Goal: Task Accomplishment & Management: Manage account settings

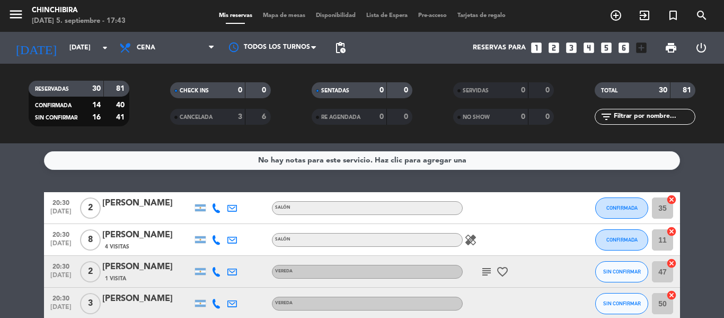
click at [468, 236] on icon "healing" at bounding box center [471, 239] width 13 height 13
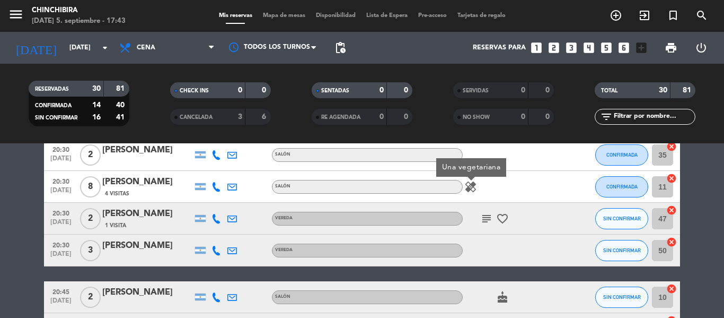
click at [489, 225] on div "subject favorite_border" at bounding box center [510, 218] width 95 height 31
click at [489, 223] on icon "subject" at bounding box center [486, 218] width 13 height 13
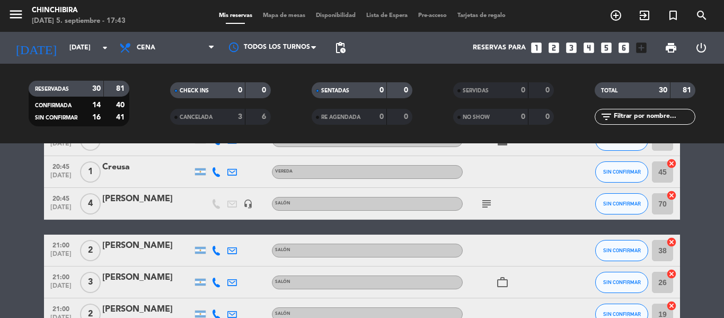
scroll to position [212, 0]
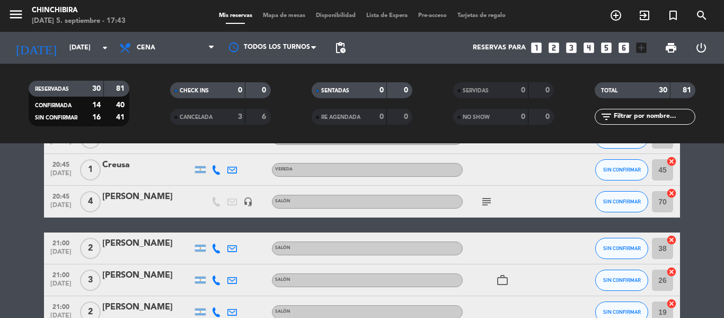
click at [491, 204] on icon "subject" at bounding box center [486, 201] width 13 height 13
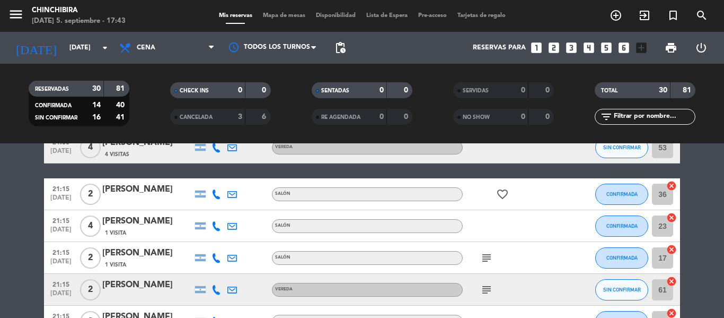
scroll to position [530, 0]
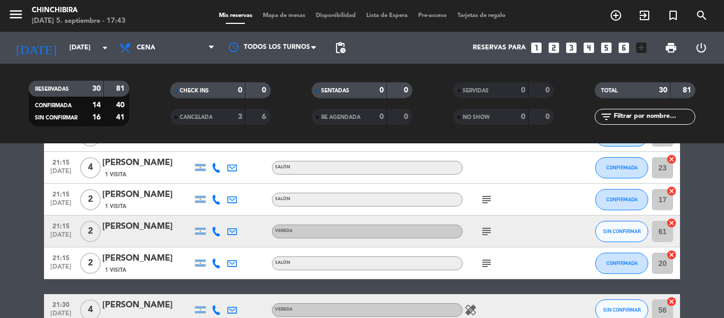
click at [484, 198] on icon "subject" at bounding box center [486, 199] width 13 height 13
click at [485, 219] on div "subject" at bounding box center [510, 230] width 95 height 31
click at [486, 226] on icon "subject" at bounding box center [486, 231] width 13 height 13
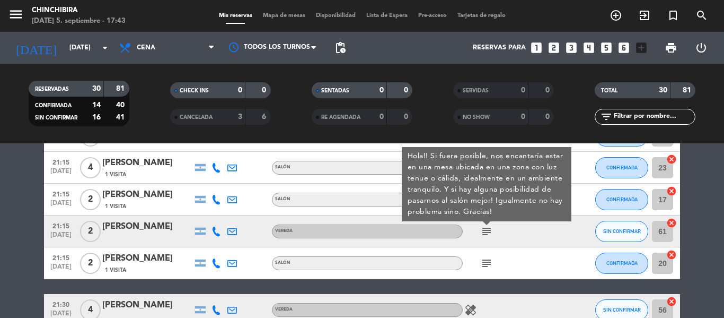
click at [488, 258] on icon "subject" at bounding box center [486, 263] width 13 height 13
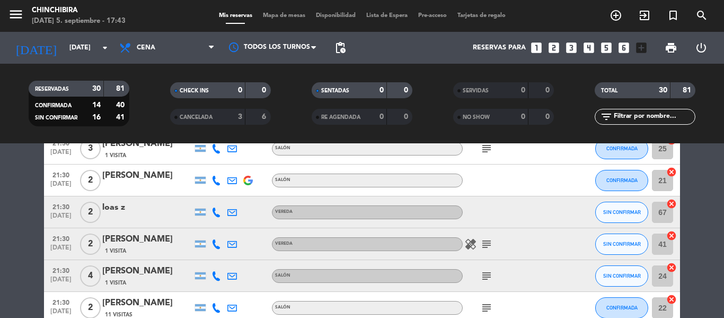
scroll to position [941, 0]
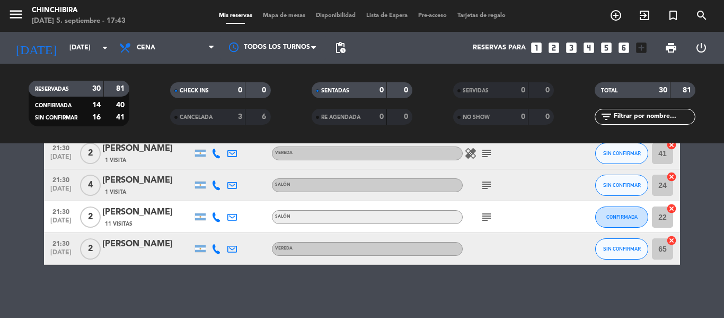
click at [492, 232] on div "21:30 [DATE] 2 [PERSON_NAME] 11 Visitas SALÓN subject CONFIRMADA 22 cancel" at bounding box center [362, 217] width 636 height 32
click at [490, 217] on icon "subject" at bounding box center [486, 217] width 13 height 13
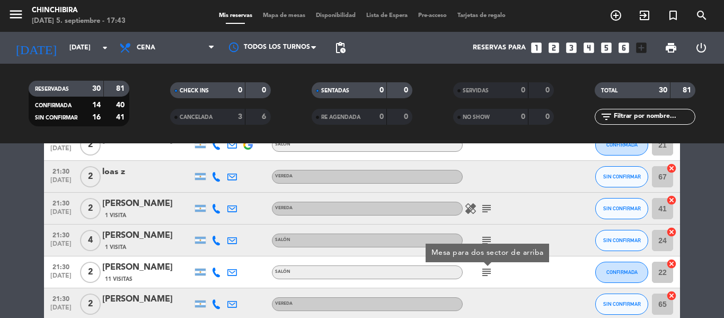
scroll to position [782, 0]
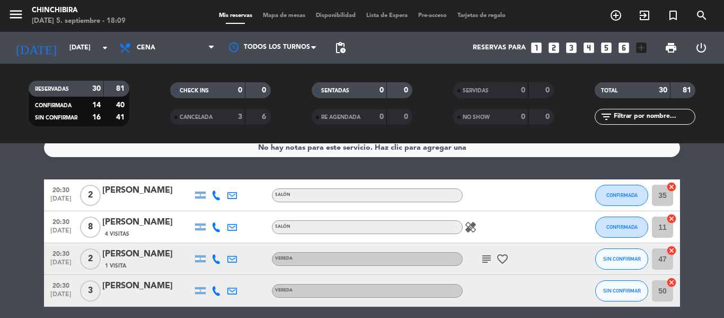
scroll to position [0, 0]
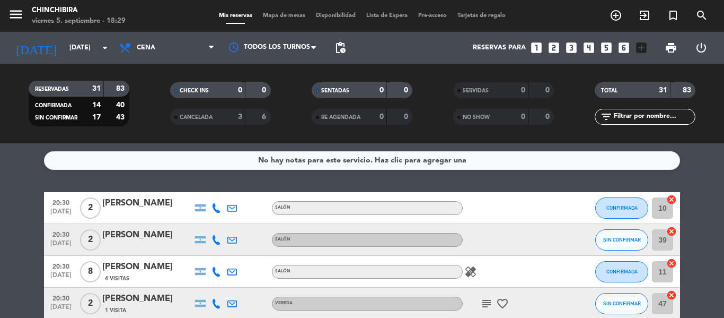
click at [483, 298] on icon "subject" at bounding box center [486, 303] width 13 height 13
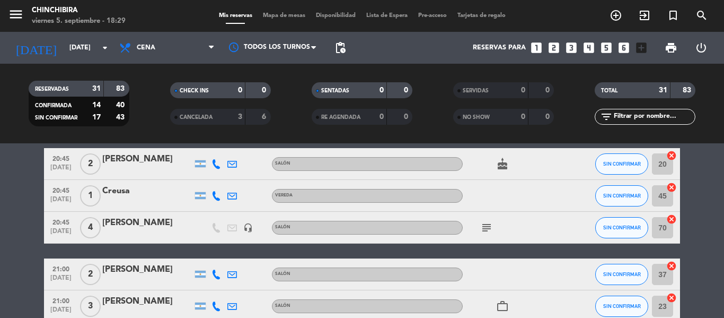
scroll to position [212, 0]
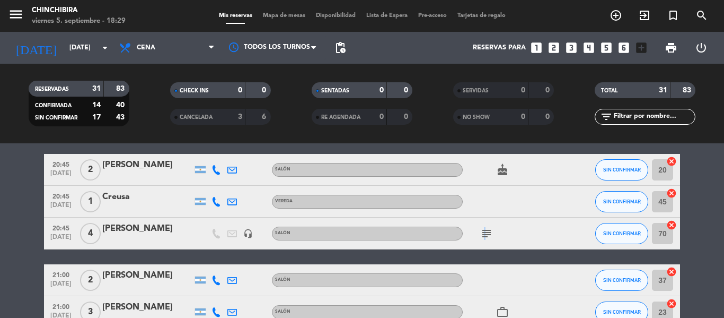
click at [481, 236] on icon "subject" at bounding box center [486, 233] width 13 height 13
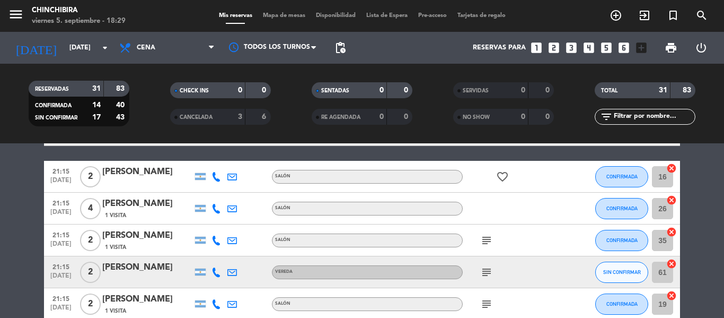
scroll to position [530, 0]
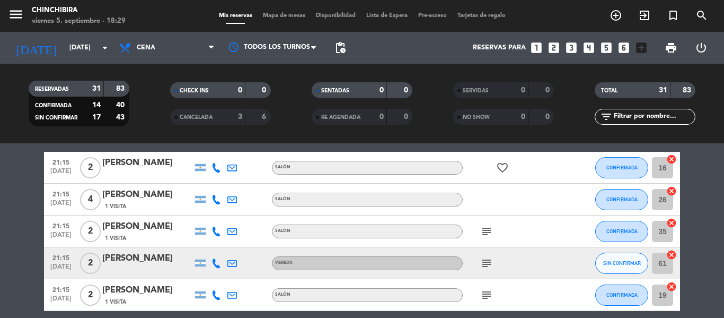
click at [484, 233] on icon "subject" at bounding box center [486, 231] width 13 height 13
click at [491, 262] on icon "subject" at bounding box center [486, 263] width 13 height 13
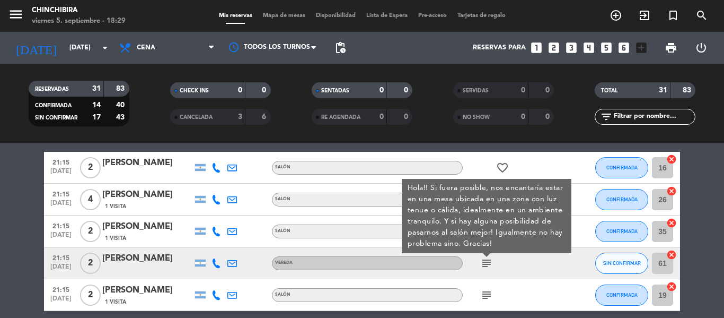
click at [546, 264] on div "subject Hola!! Si fuera posible, nos encantaría estar en una mesa ubicada en un…" at bounding box center [510, 262] width 95 height 31
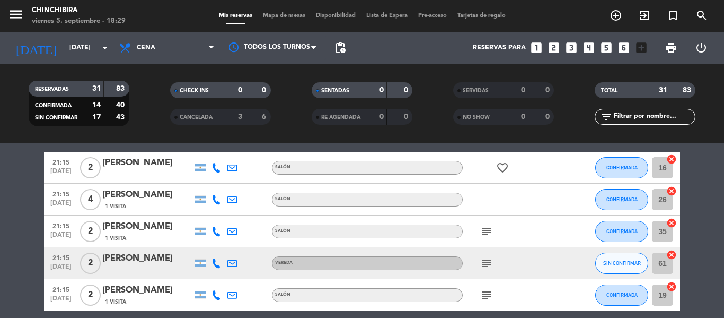
click at [487, 267] on icon "subject" at bounding box center [486, 263] width 13 height 13
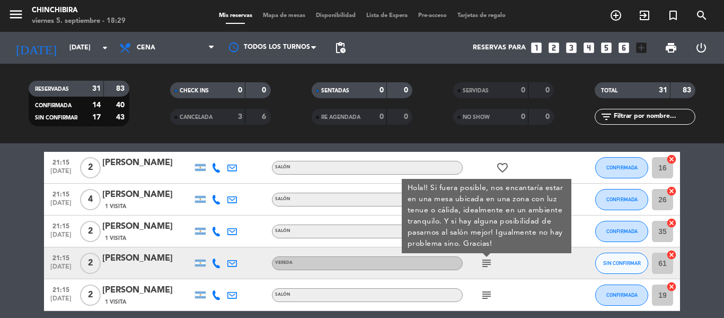
click at [490, 286] on div "subject" at bounding box center [510, 294] width 95 height 31
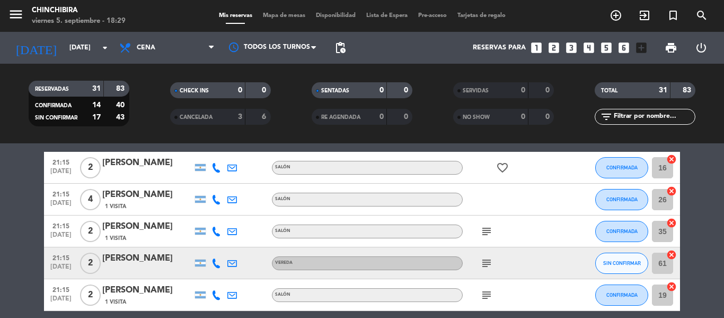
click at [484, 300] on icon "subject" at bounding box center [486, 294] width 13 height 13
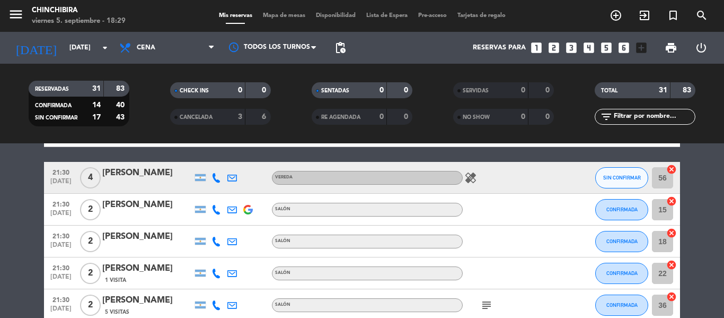
scroll to position [689, 0]
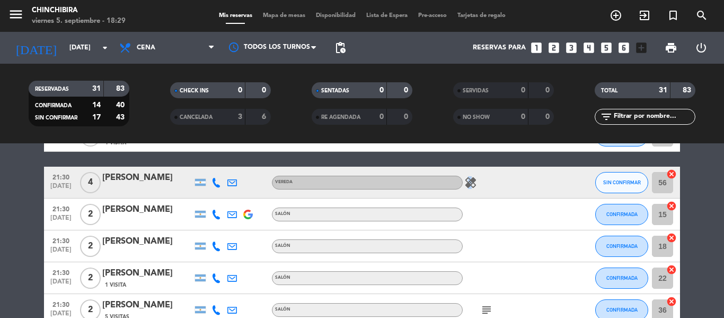
click at [466, 184] on icon "healing" at bounding box center [471, 182] width 13 height 13
click at [474, 239] on div at bounding box center [510, 245] width 95 height 31
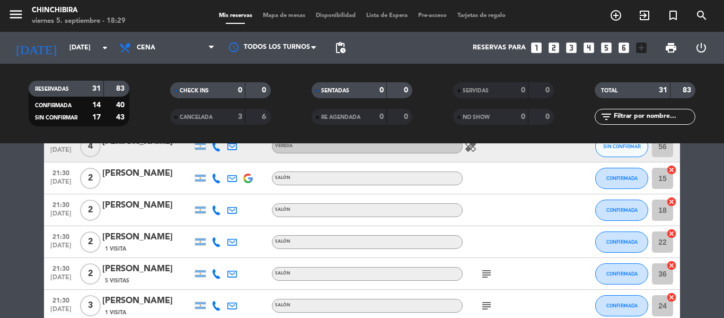
scroll to position [742, 0]
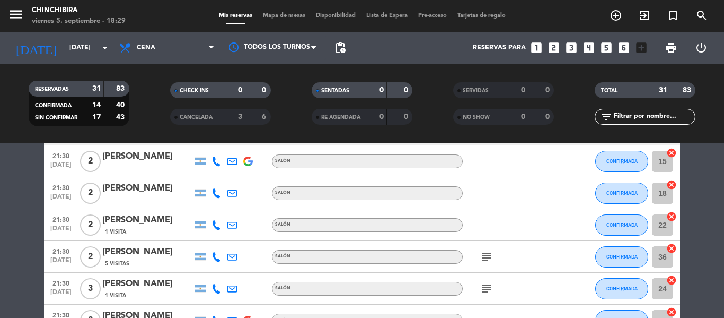
click at [487, 261] on icon "subject" at bounding box center [486, 256] width 13 height 13
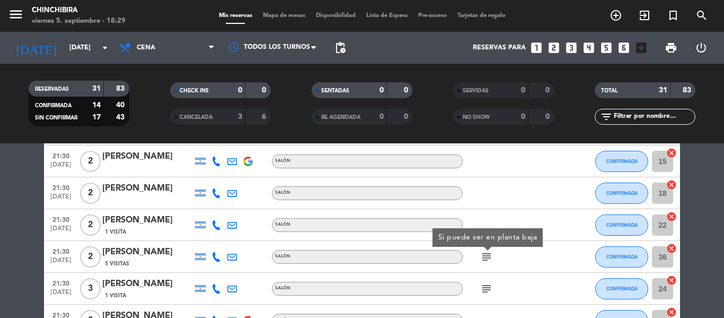
click at [491, 277] on div "subject" at bounding box center [510, 288] width 95 height 31
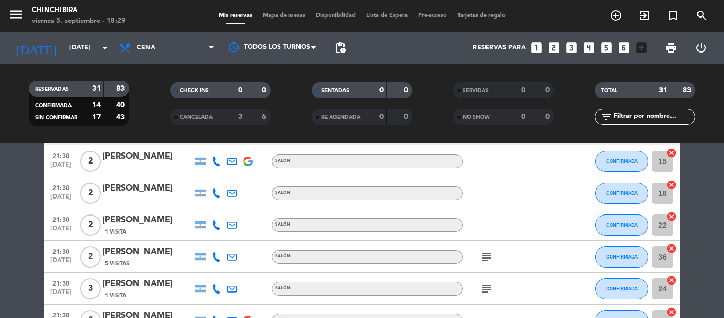
click at [491, 294] on icon "subject" at bounding box center [486, 288] width 13 height 13
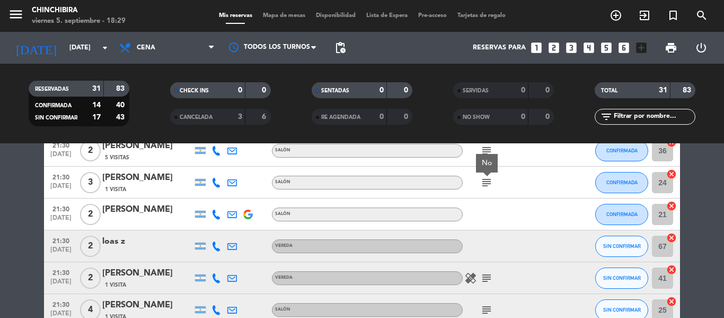
click at [490, 268] on div "healing subject" at bounding box center [510, 277] width 95 height 31
click at [482, 274] on icon "subject" at bounding box center [486, 277] width 13 height 13
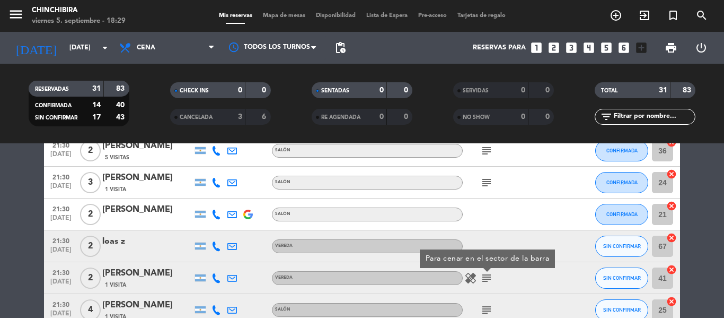
click at [488, 305] on icon "subject" at bounding box center [486, 309] width 13 height 13
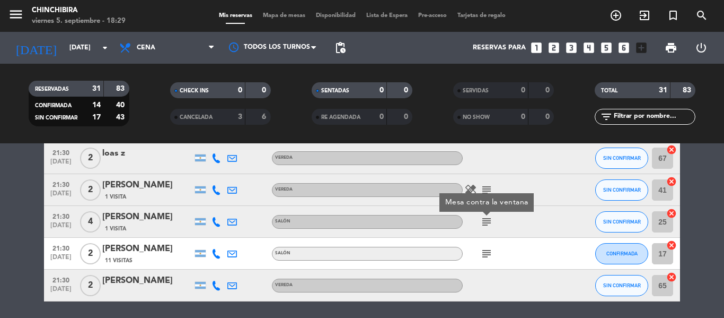
scroll to position [954, 0]
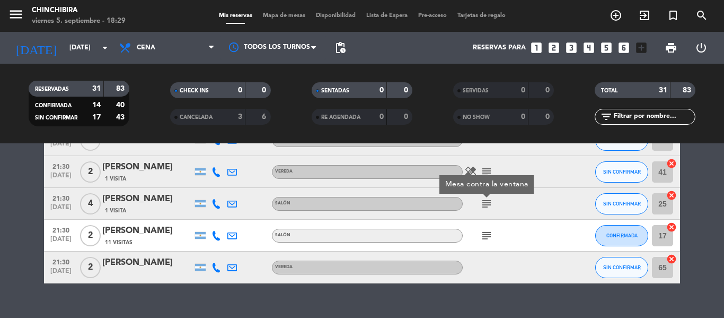
click at [482, 239] on icon "subject" at bounding box center [486, 235] width 13 height 13
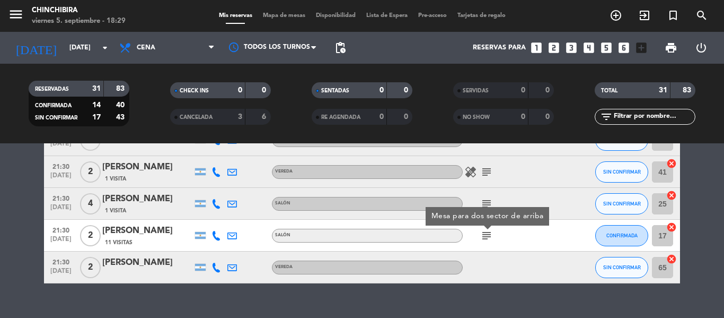
click at [499, 270] on div at bounding box center [510, 266] width 95 height 31
